Goal: Transaction & Acquisition: Purchase product/service

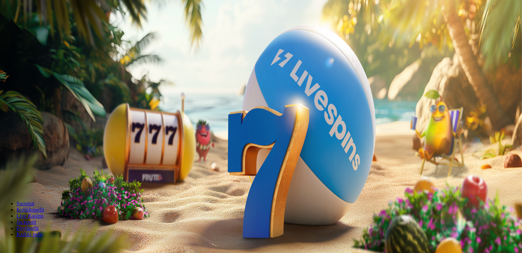
type input "*"
type input "**"
click at [39, 175] on button "Talleta ja pelaa" at bounding box center [21, 178] width 36 height 7
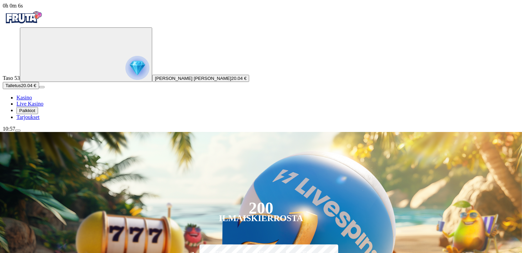
scroll to position [221, 0]
